Goal: Task Accomplishment & Management: Use online tool/utility

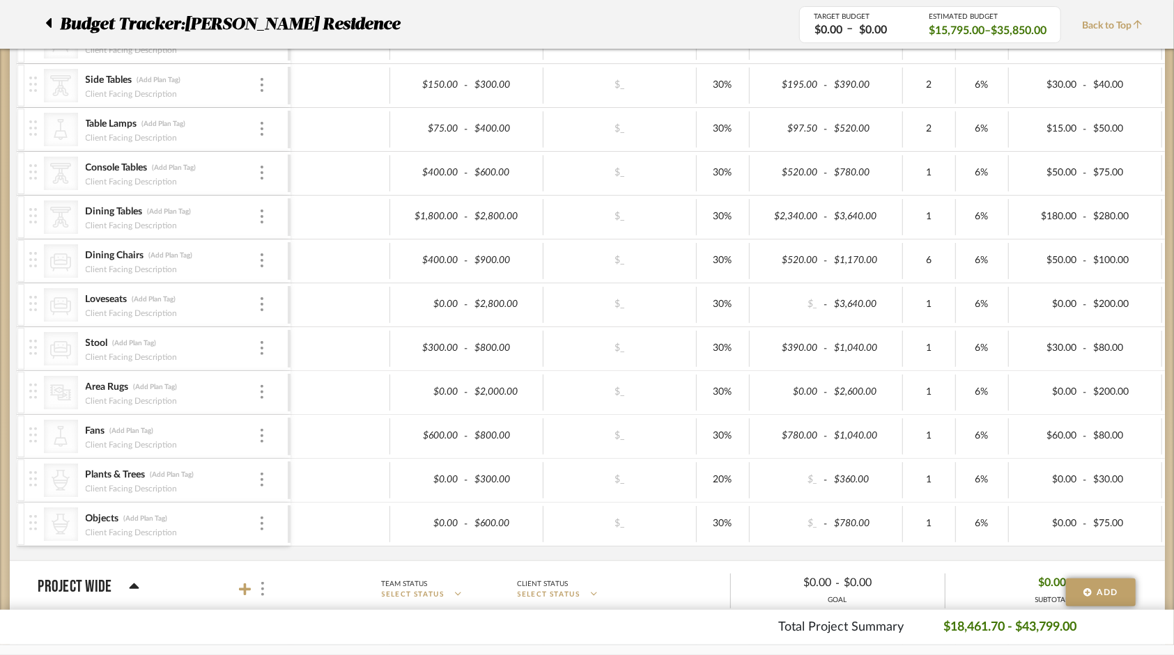
scroll to position [209, 0]
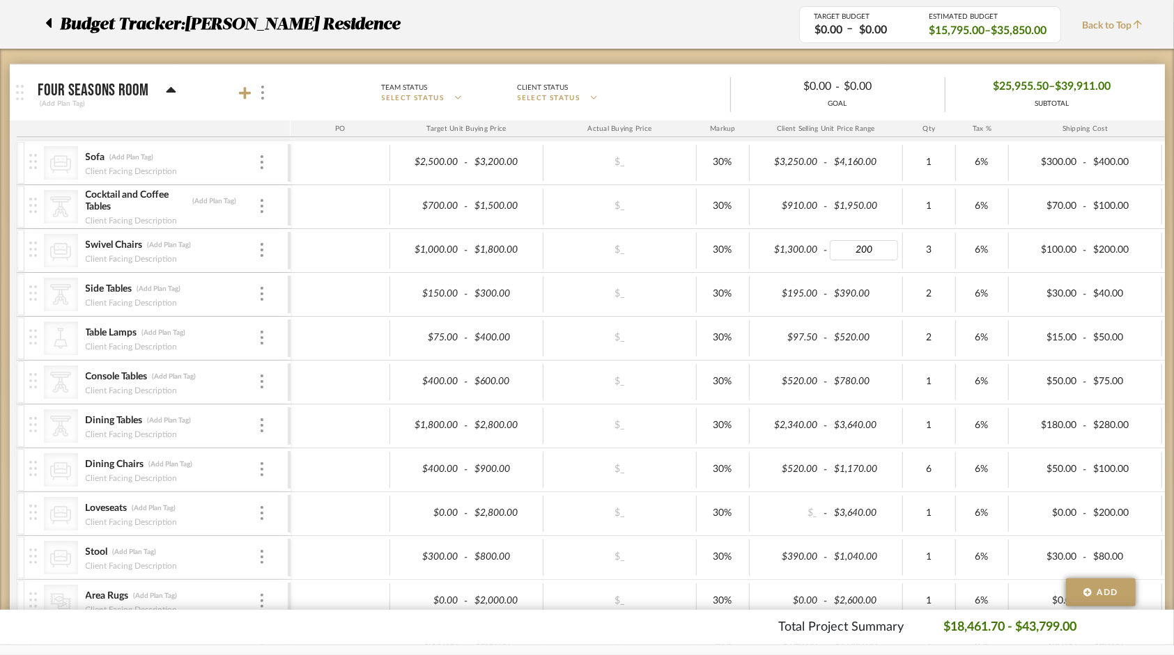
type input "2000"
click at [531, 263] on div "$1,000.00 - $1,800.00" at bounding box center [466, 251] width 153 height 36
click at [490, 249] on input "1800.00" at bounding box center [504, 250] width 68 height 20
drag, startPoint x: 537, startPoint y: 249, endPoint x: 483, endPoint y: 250, distance: 53.6
click at [483, 250] on input "1800.00" at bounding box center [504, 250] width 68 height 20
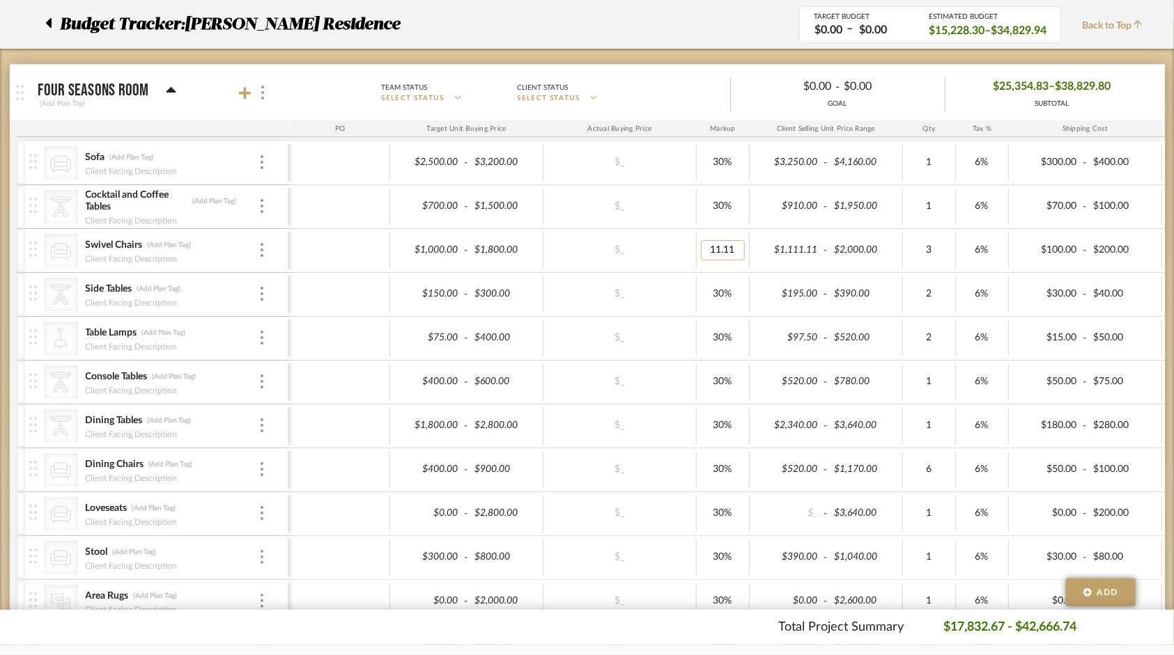
drag, startPoint x: 723, startPoint y: 244, endPoint x: 744, endPoint y: 250, distance: 21.8
type input "30"
type input "1500"
type input "1600"
type input "2500"
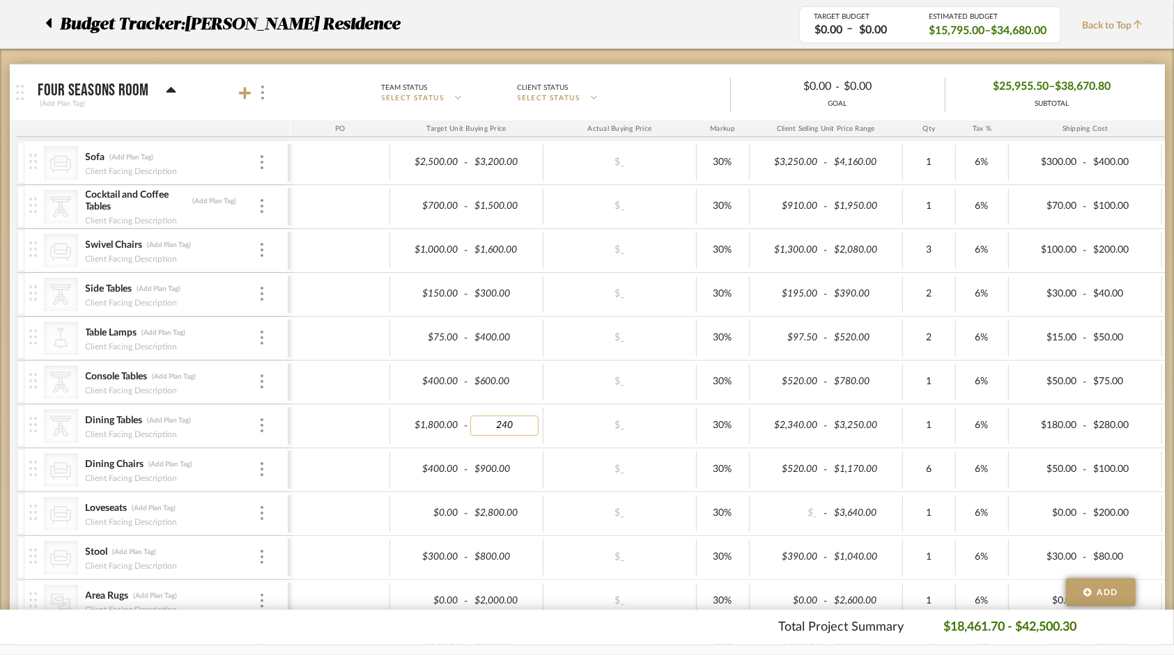
type input "2400"
type input "800"
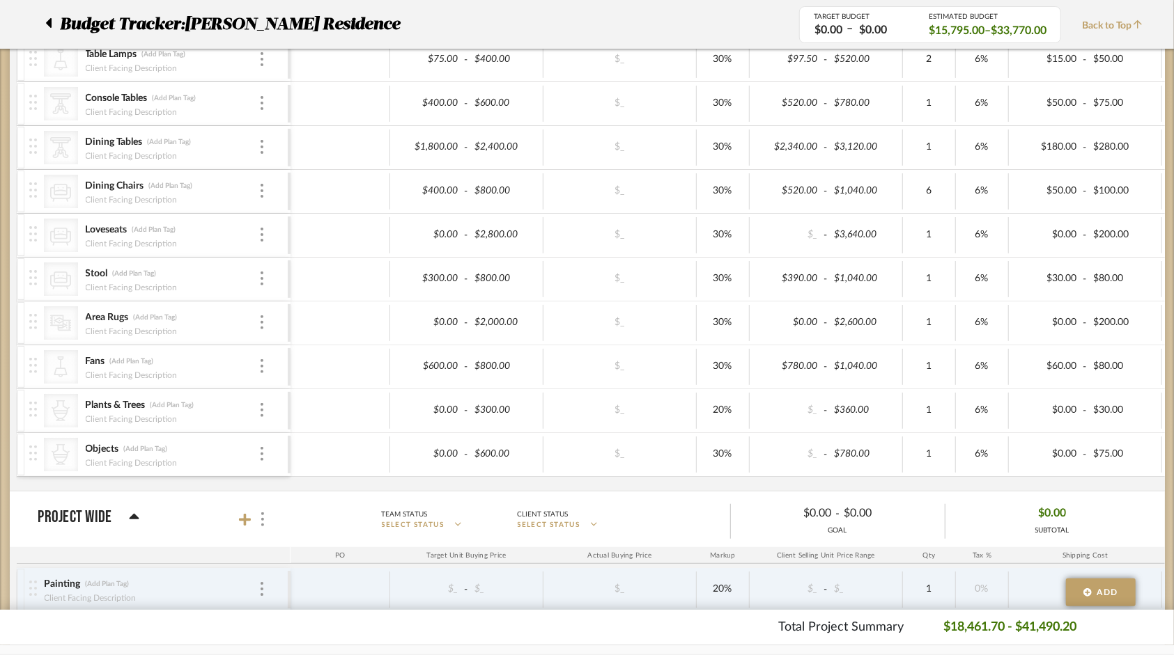
scroll to position [418, 0]
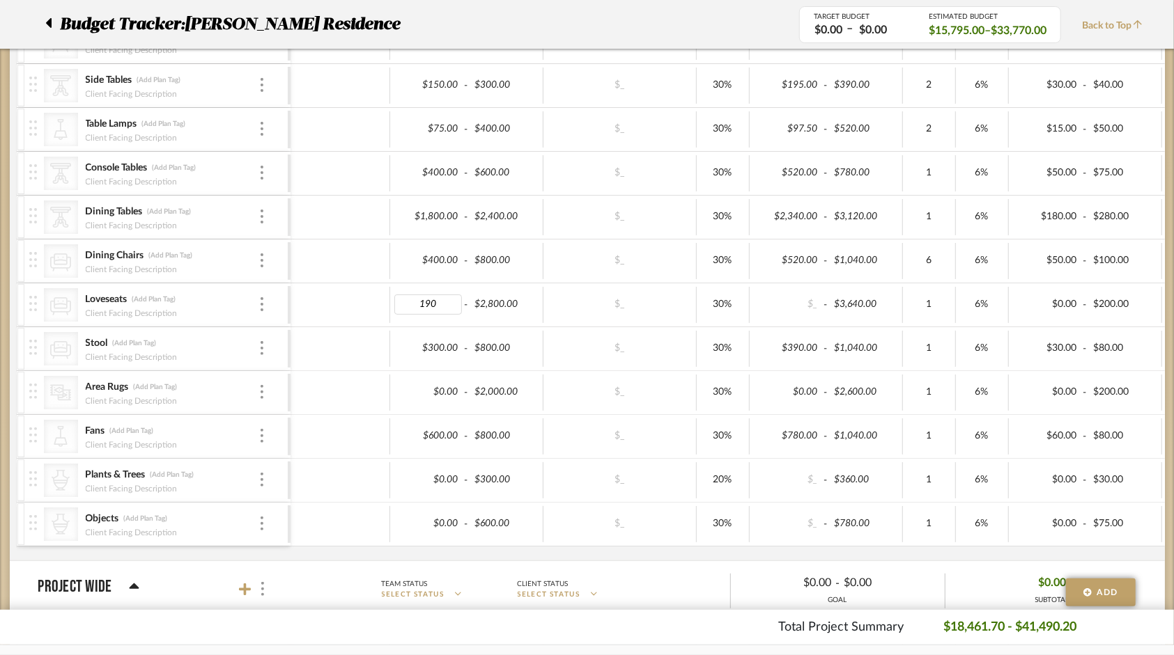
type input "1900"
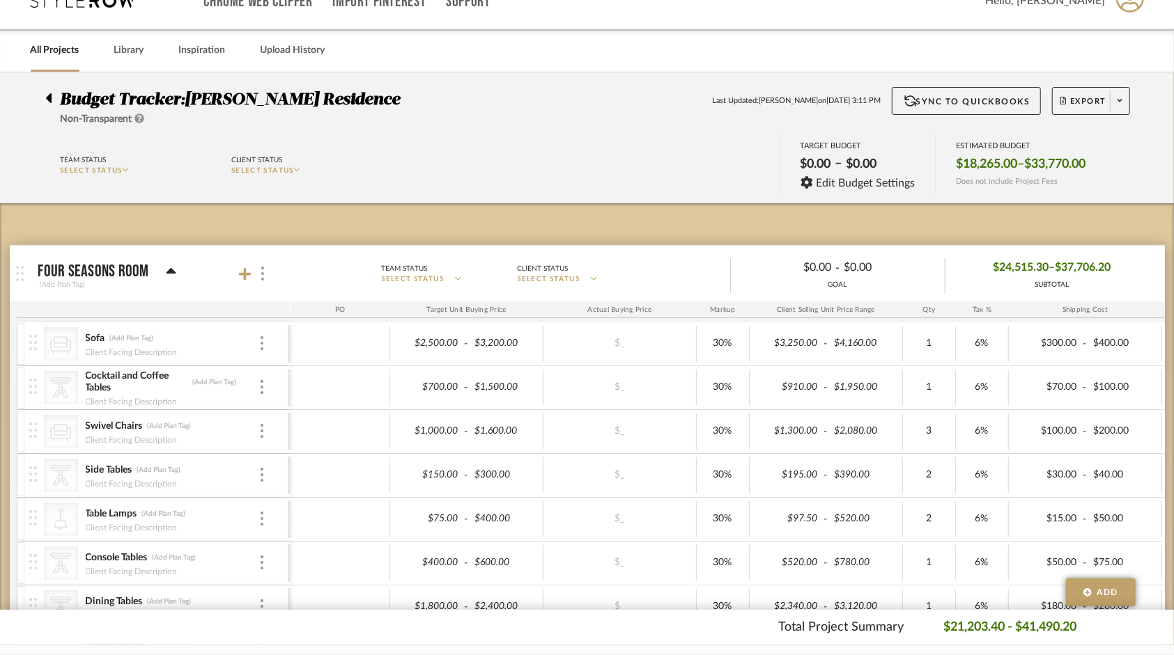
scroll to position [0, 0]
